Goal: Navigation & Orientation: Find specific page/section

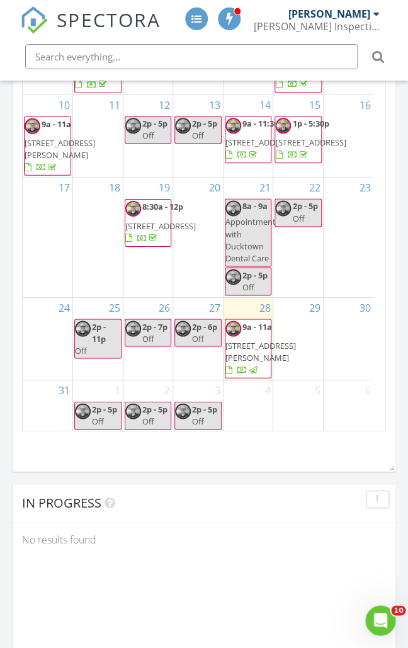
scroll to position [257, 0]
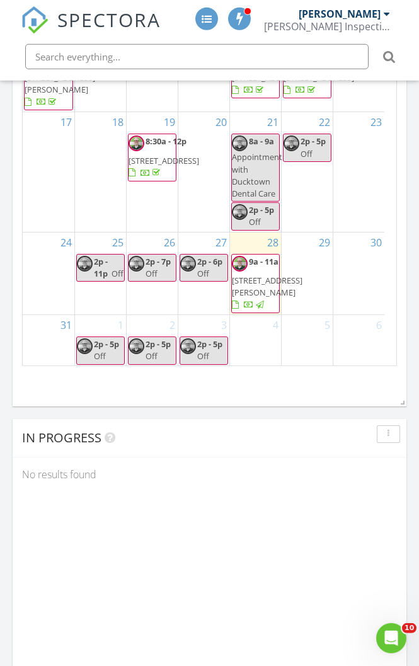
scroll to position [254, 0]
click at [304, 495] on div "In Progress No results found" at bounding box center [210, 601] width 394 height 365
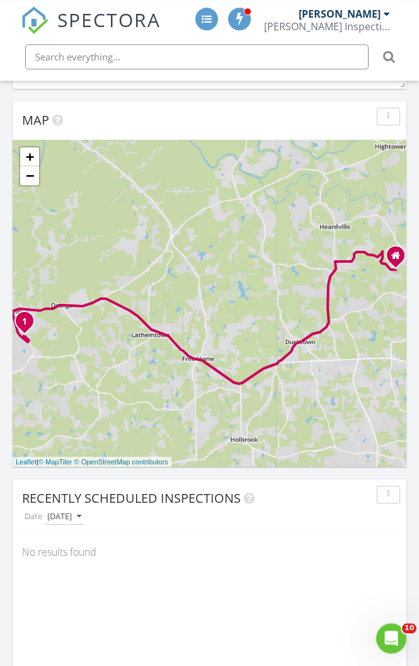
scroll to position [446, 0]
